Goal: Book appointment/travel/reservation

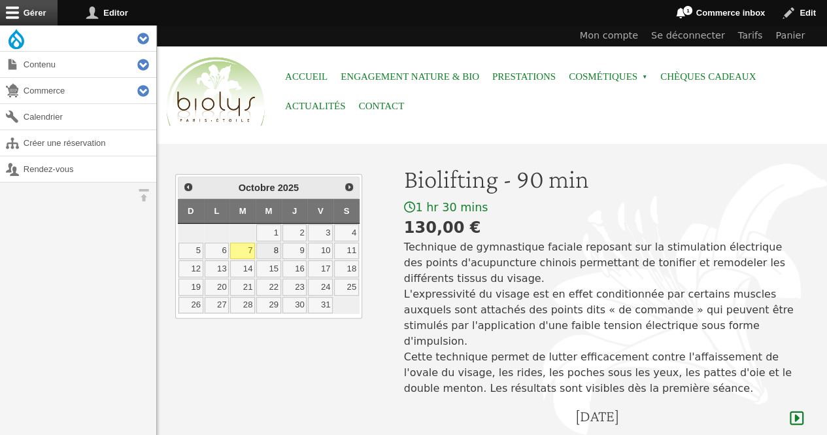
click at [269, 250] on link "8" at bounding box center [268, 250] width 25 height 17
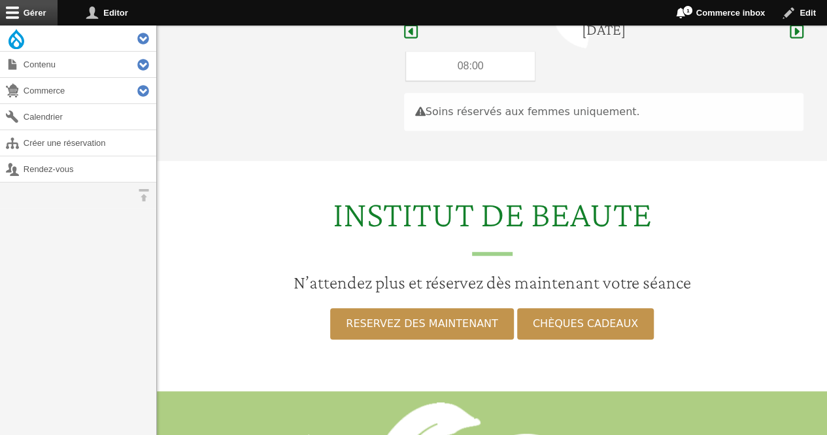
scroll to position [390, 0]
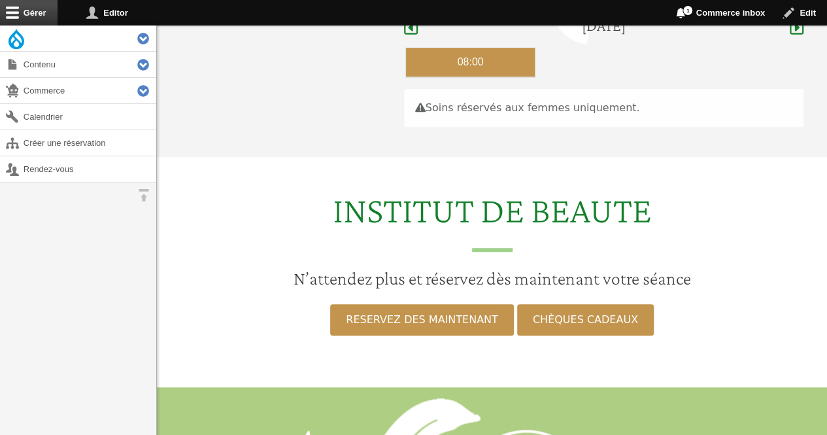
click at [444, 48] on div "08:00" at bounding box center [470, 62] width 129 height 29
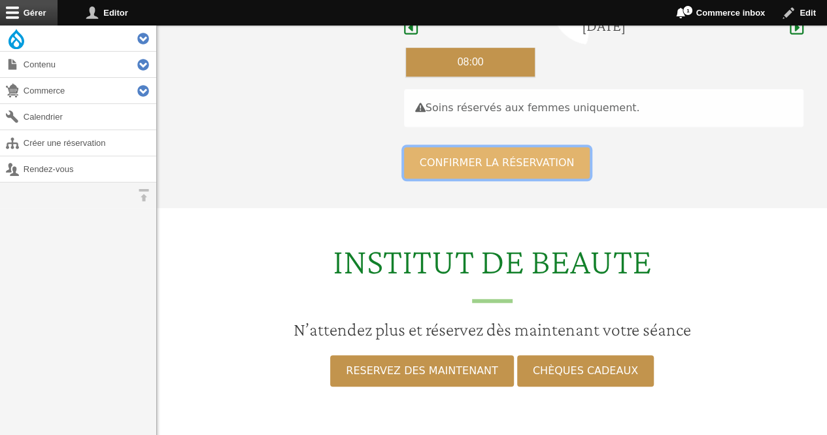
click at [448, 159] on button "Confirmer la réservation" at bounding box center [497, 162] width 186 height 31
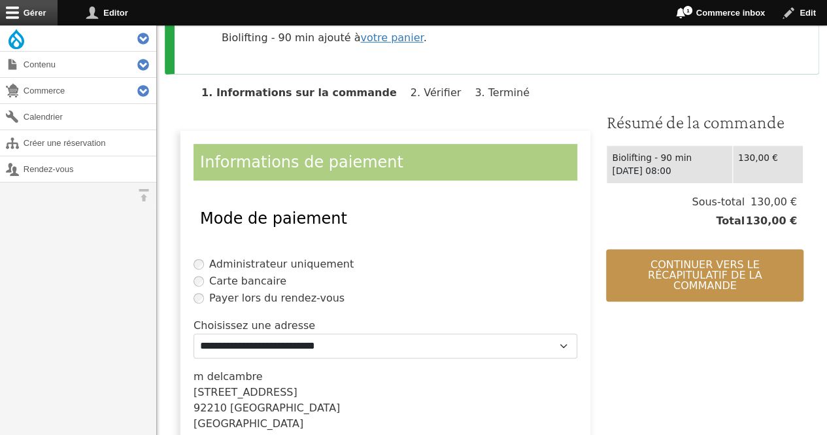
scroll to position [216, 0]
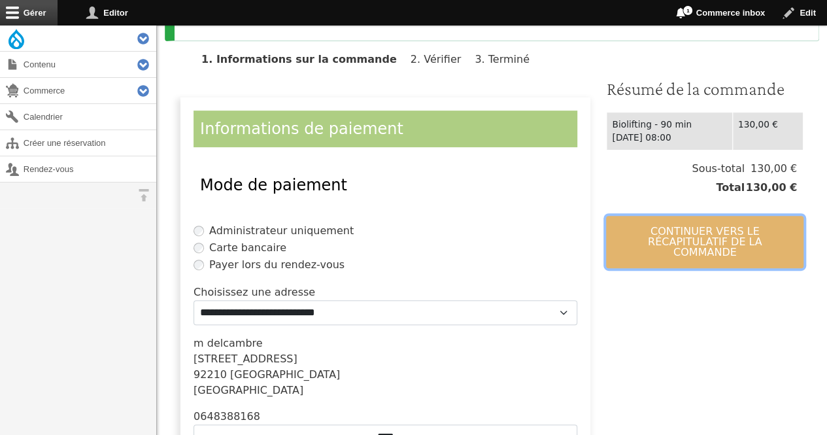
click at [703, 242] on button "Continuer vers le récapitulatif de la commande" at bounding box center [704, 242] width 197 height 52
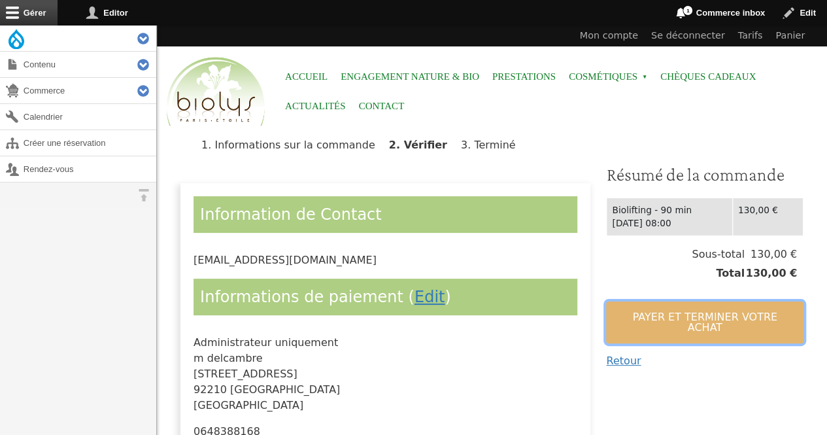
click at [686, 307] on button "Payer et terminer votre achat" at bounding box center [704, 322] width 197 height 42
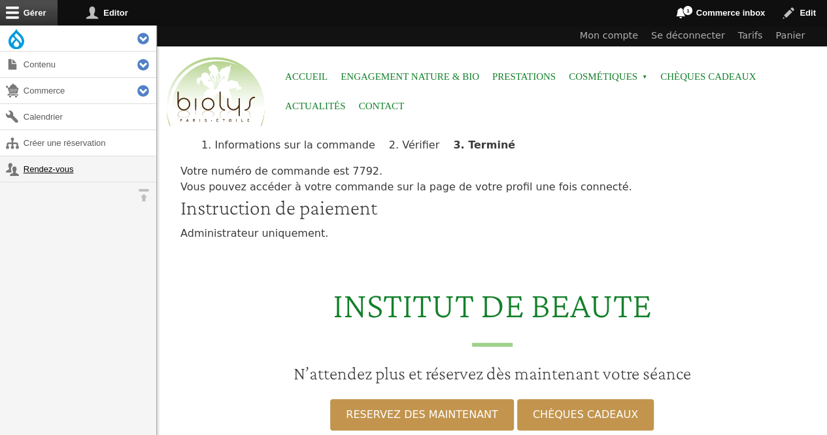
click at [62, 174] on link "Rendez-vous" at bounding box center [78, 168] width 156 height 25
